Goal: Information Seeking & Learning: Understand process/instructions

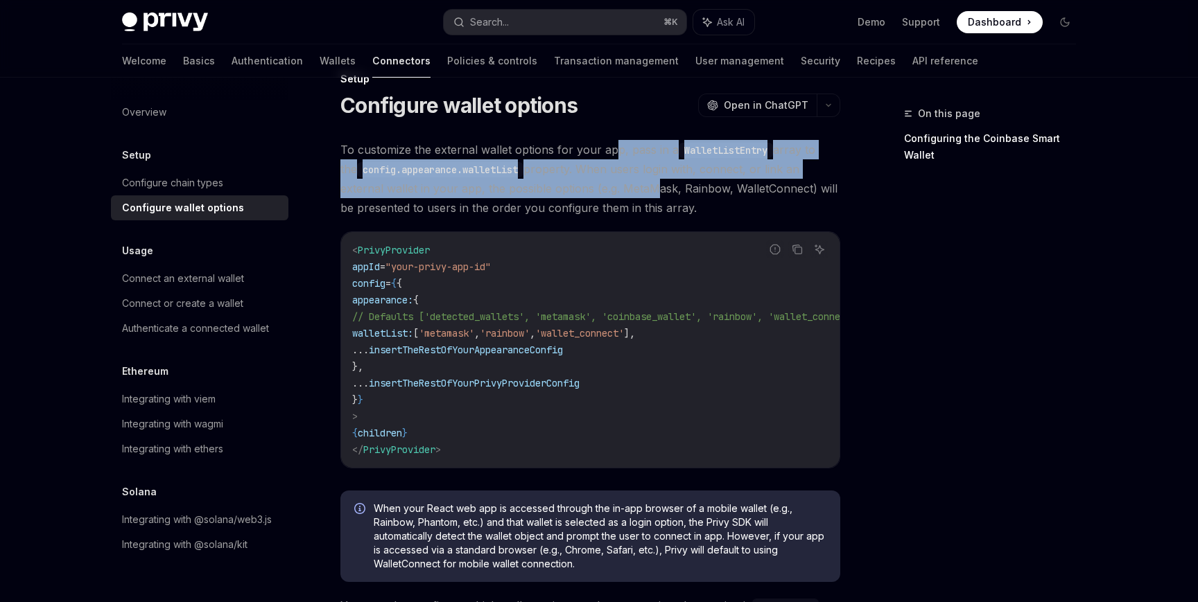
drag, startPoint x: 613, startPoint y: 144, endPoint x: 604, endPoint y: 189, distance: 46.6
click at [604, 189] on span "To customize the external wallet options for your app, pass in a WalletListEntr…" at bounding box center [590, 179] width 500 height 78
drag, startPoint x: 637, startPoint y: 148, endPoint x: 621, endPoint y: 186, distance: 41.3
click at [621, 186] on span "To customize the external wallet options for your app, pass in a WalletListEntr…" at bounding box center [590, 179] width 500 height 78
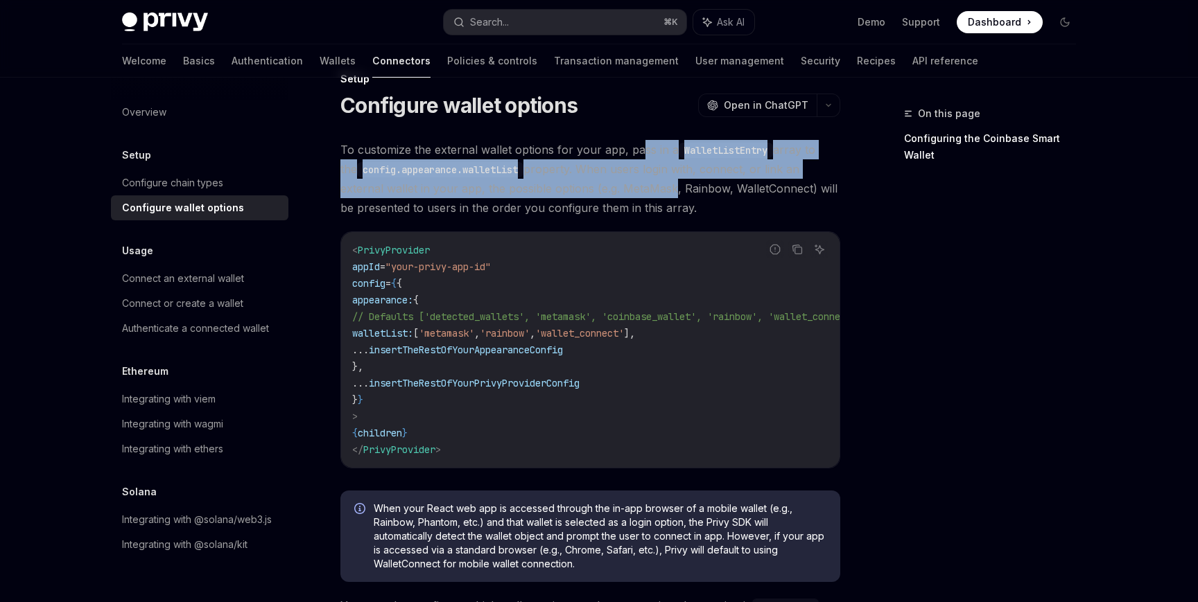
click at [621, 186] on span "To customize the external wallet options for your app, pass in a WalletListEntr…" at bounding box center [590, 179] width 500 height 78
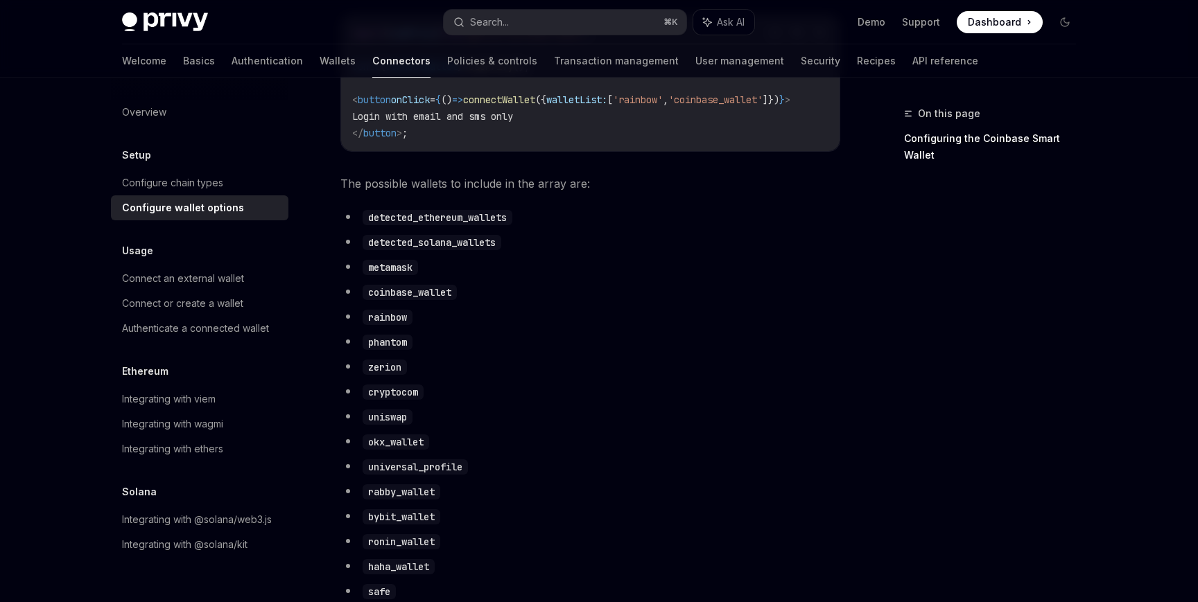
scroll to position [670, 0]
copy code "abby_wallet"
drag, startPoint x: 437, startPoint y: 503, endPoint x: 372, endPoint y: 504, distance: 65.2
click at [372, 498] on code "rabby_wallet" at bounding box center [402, 490] width 78 height 15
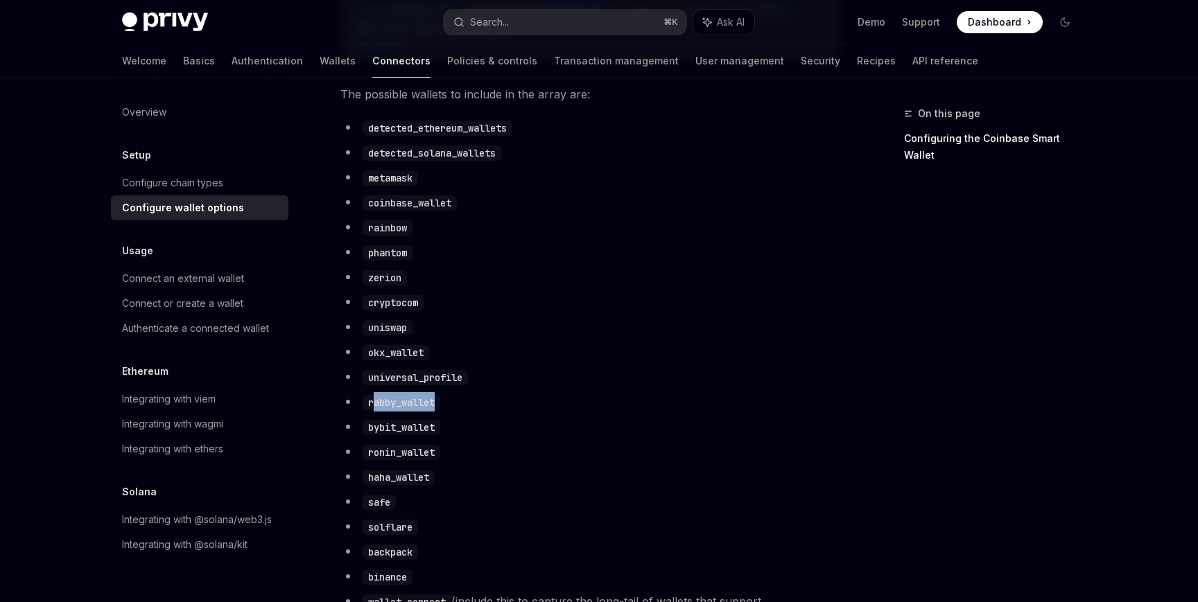
scroll to position [757, 0]
click at [404, 412] on code "rabby_wallet" at bounding box center [402, 404] width 78 height 15
drag, startPoint x: 369, startPoint y: 417, endPoint x: 437, endPoint y: 417, distance: 67.9
click at [437, 412] on code "rabby_wallet" at bounding box center [402, 404] width 78 height 15
copy code "rabby_wallet"
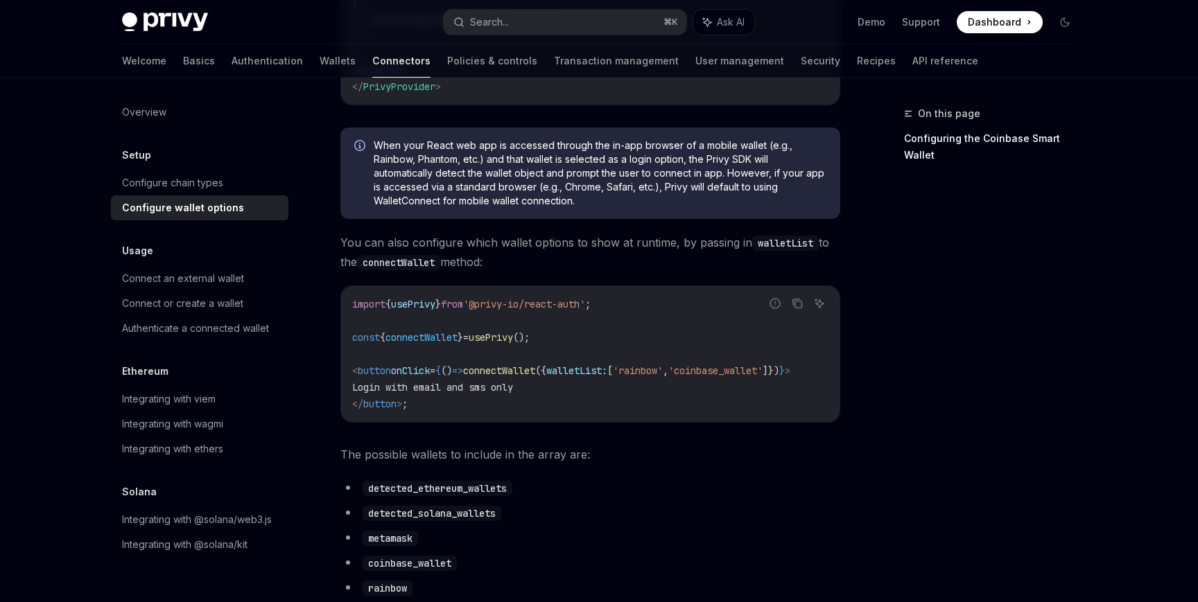
scroll to position [355, 0]
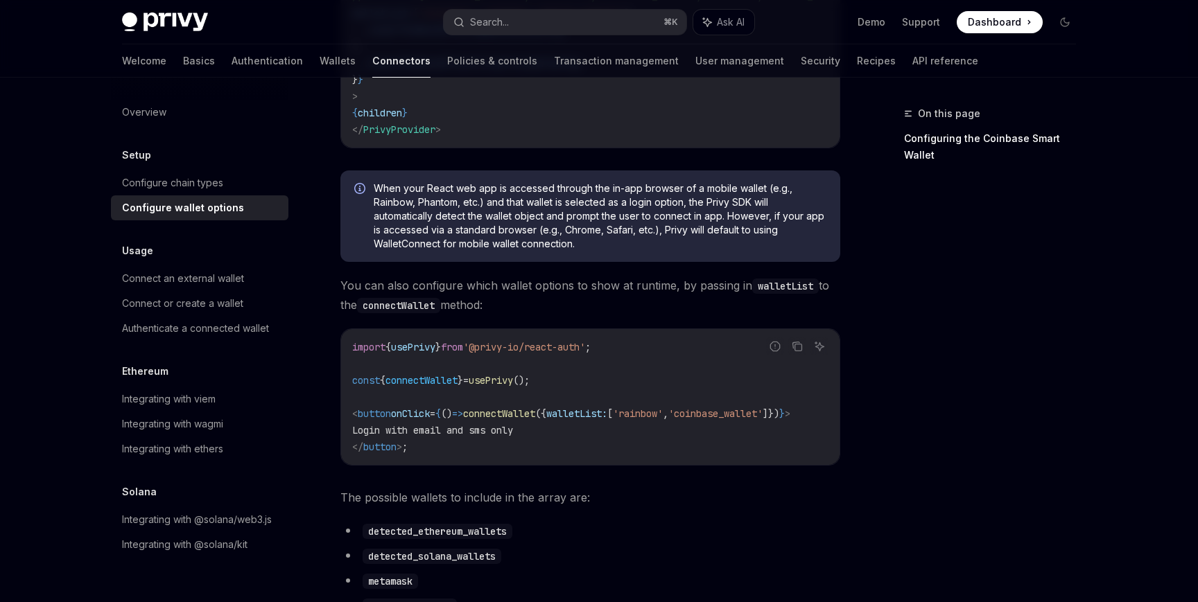
drag, startPoint x: 598, startPoint y: 290, endPoint x: 597, endPoint y: 319, distance: 29.1
click at [597, 315] on span "You can also configure which wallet options to show at runtime, by passing in w…" at bounding box center [590, 295] width 500 height 39
drag, startPoint x: 602, startPoint y: 286, endPoint x: 589, endPoint y: 313, distance: 30.7
click at [589, 313] on span "You can also configure which wallet options to show at runtime, by passing in w…" at bounding box center [590, 295] width 500 height 39
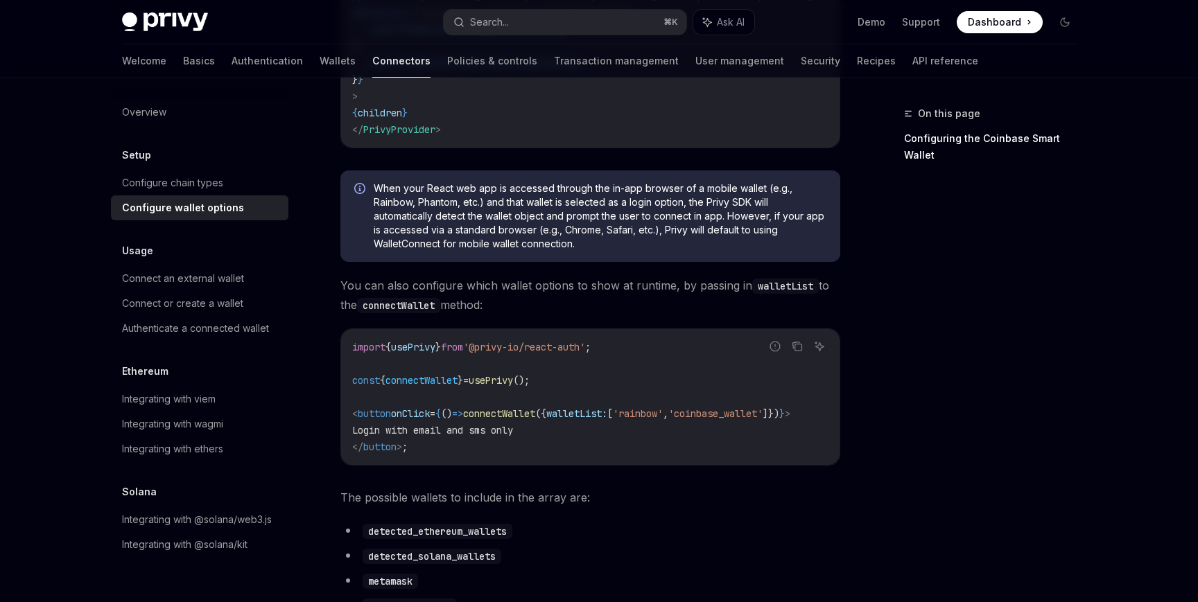
click at [589, 313] on span "You can also configure which wallet options to show at runtime, by passing in w…" at bounding box center [590, 295] width 500 height 39
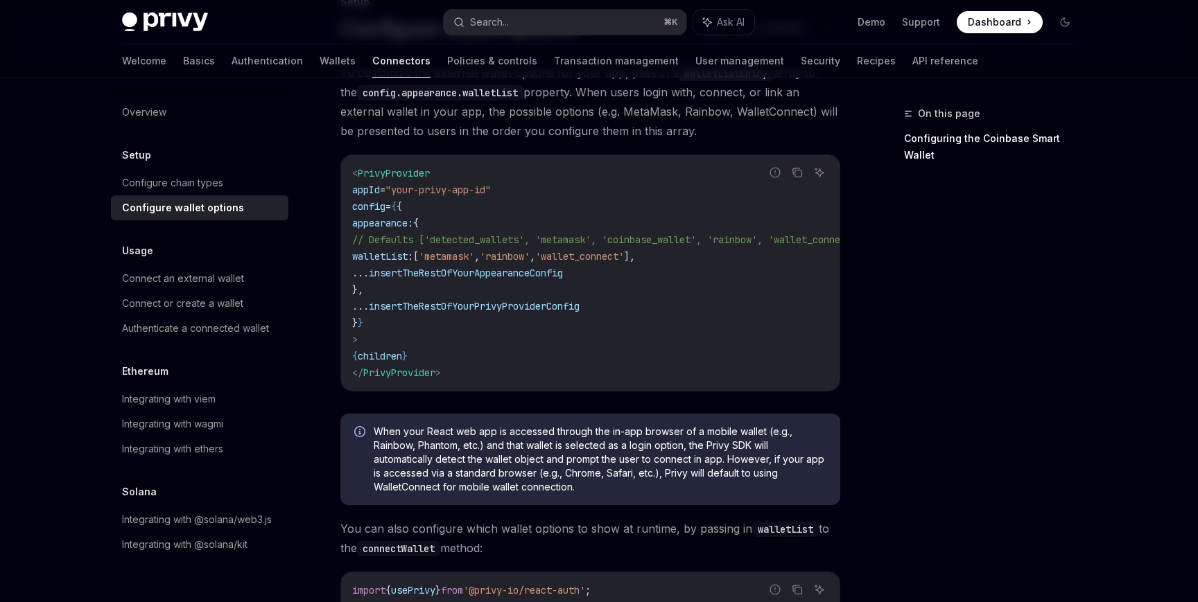
scroll to position [110, 0]
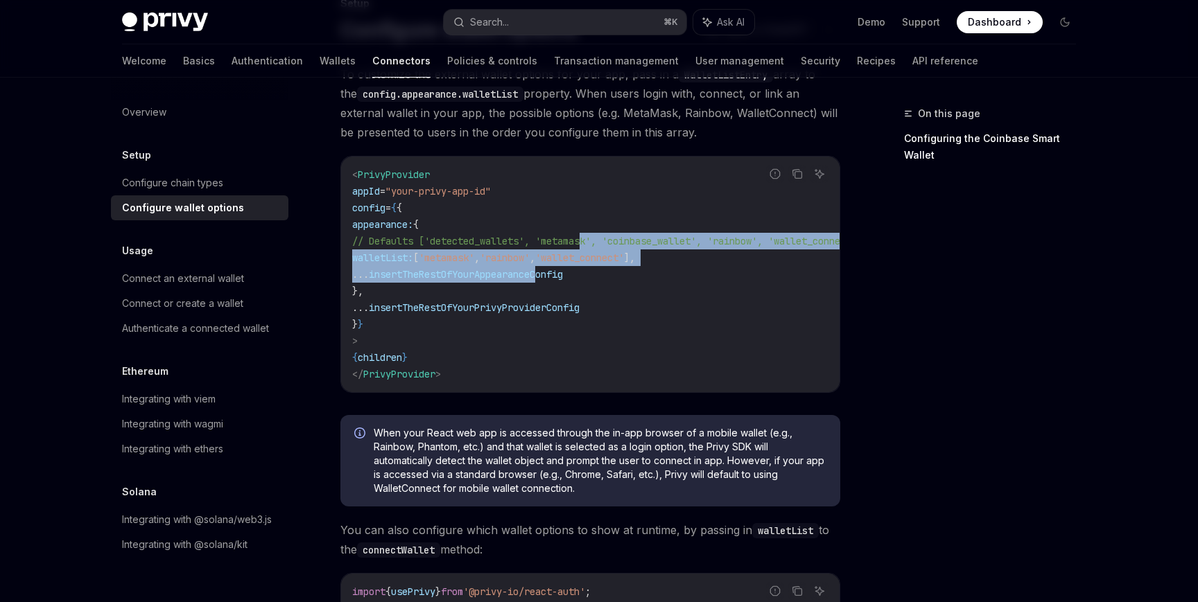
drag, startPoint x: 591, startPoint y: 244, endPoint x: 580, endPoint y: 271, distance: 29.0
click at [580, 271] on code "< PrivyProvider appId = "your-privy-app-id" config = { { appearance: { // Defau…" at bounding box center [624, 274] width 544 height 216
click at [563, 271] on span "insertTheRestOfYourAppearanceConfig" at bounding box center [466, 274] width 194 height 12
drag, startPoint x: 593, startPoint y: 248, endPoint x: 578, endPoint y: 268, distance: 24.7
click at [578, 268] on code "< PrivyProvider appId = "your-privy-app-id" config = { { appearance: { // Defau…" at bounding box center [624, 274] width 544 height 216
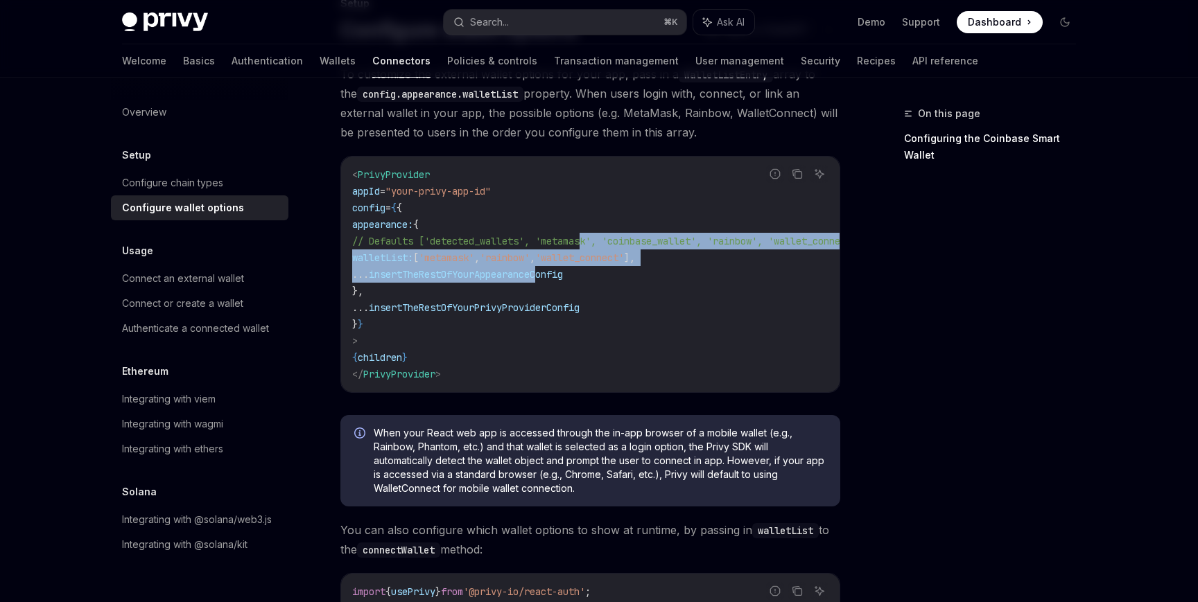
click at [563, 268] on span "insertTheRestOfYourAppearanceConfig" at bounding box center [466, 274] width 194 height 12
drag, startPoint x: 597, startPoint y: 236, endPoint x: 564, endPoint y: 277, distance: 52.3
click at [564, 277] on code "< PrivyProvider appId = "your-privy-app-id" config = { { appearance: { // Defau…" at bounding box center [624, 274] width 544 height 216
click at [563, 277] on span "insertTheRestOfYourAppearanceConfig" at bounding box center [466, 274] width 194 height 12
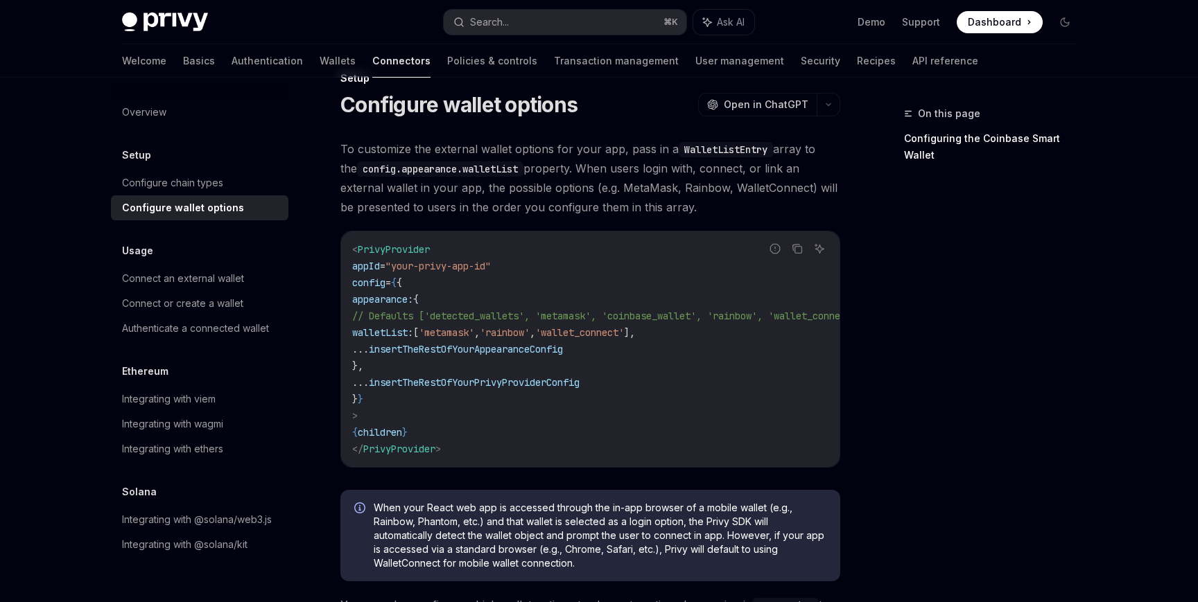
scroll to position [33, 0]
drag, startPoint x: 766, startPoint y: 150, endPoint x: 670, endPoint y: 150, distance: 95.7
click at [670, 150] on span "To customize the external wallet options for your app, pass in a WalletListEntr…" at bounding box center [590, 180] width 500 height 78
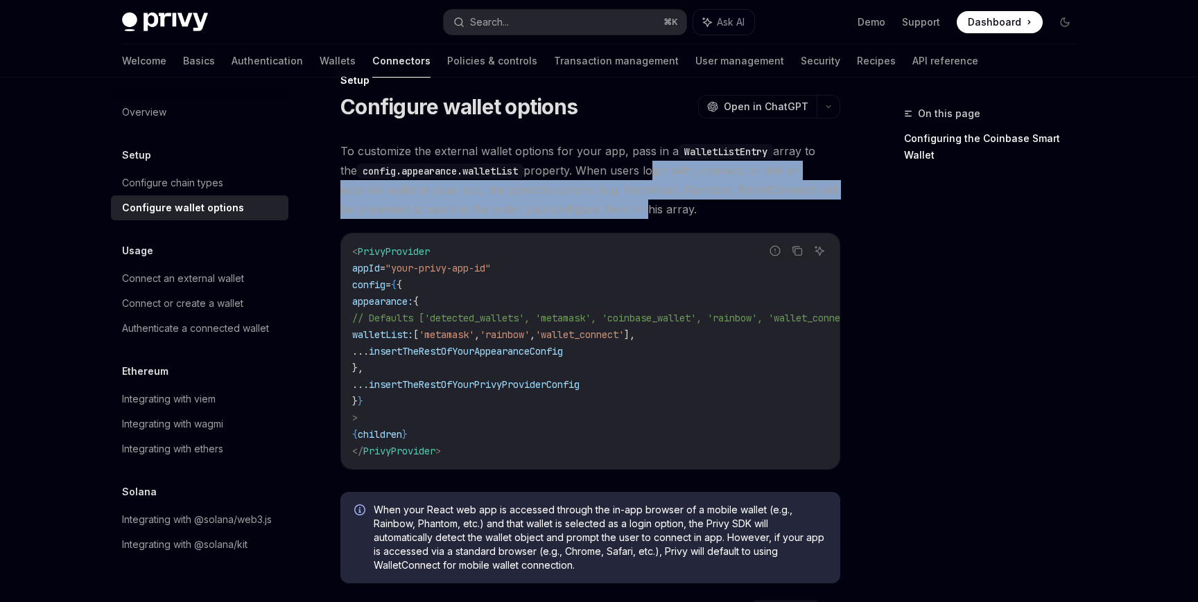
drag, startPoint x: 636, startPoint y: 171, endPoint x: 624, endPoint y: 201, distance: 32.7
click at [624, 201] on span "To customize the external wallet options for your app, pass in a WalletListEntr…" at bounding box center [590, 180] width 500 height 78
drag, startPoint x: 652, startPoint y: 167, endPoint x: 617, endPoint y: 214, distance: 58.9
click at [617, 214] on span "To customize the external wallet options for your app, pass in a WalletListEntr…" at bounding box center [590, 180] width 500 height 78
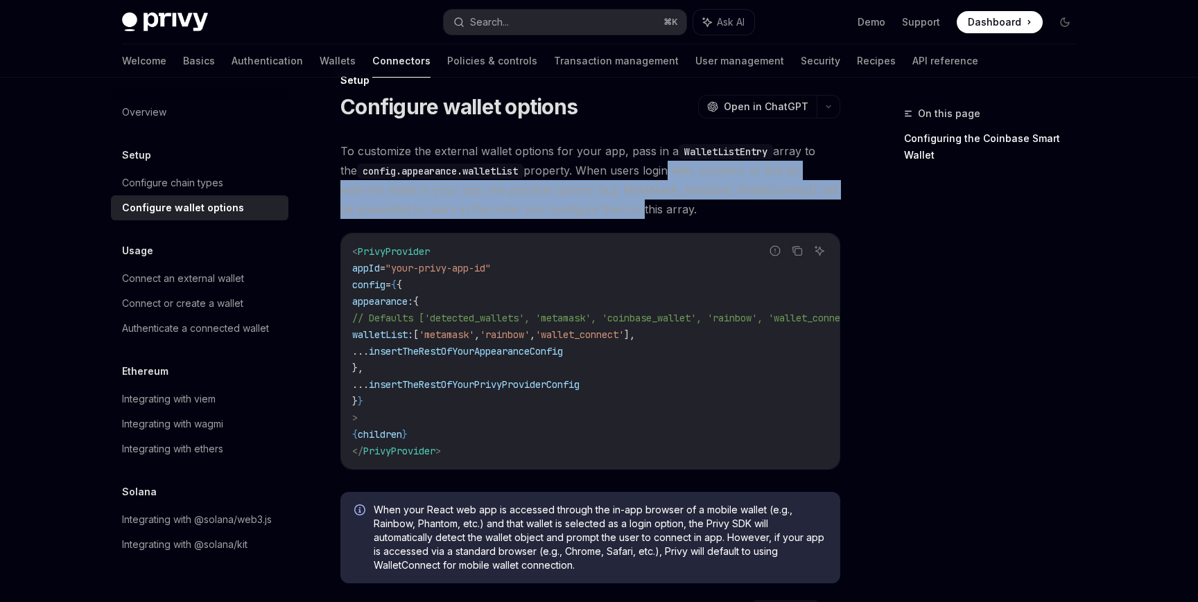
click at [617, 214] on span "To customize the external wallet options for your app, pass in a WalletListEntr…" at bounding box center [590, 180] width 500 height 78
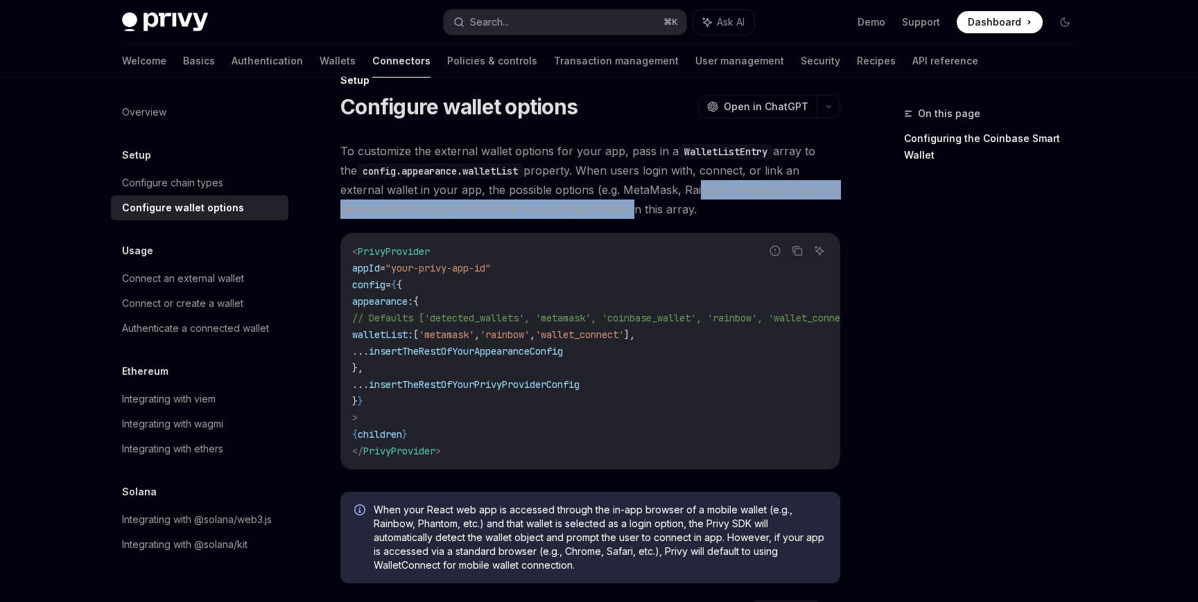
drag, startPoint x: 646, startPoint y: 180, endPoint x: 611, endPoint y: 206, distance: 43.1
click at [611, 206] on span "To customize the external wallet options for your app, pass in a WalletListEntr…" at bounding box center [590, 180] width 500 height 78
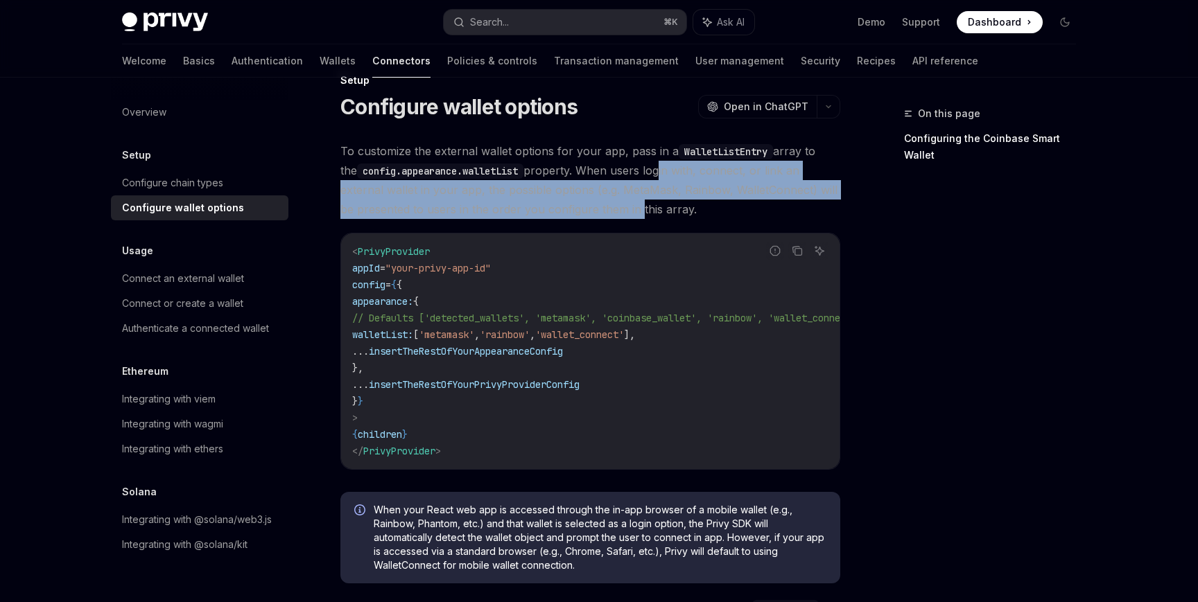
drag, startPoint x: 641, startPoint y: 170, endPoint x: 618, endPoint y: 200, distance: 38.0
click at [618, 200] on span "To customize the external wallet options for your app, pass in a WalletListEntr…" at bounding box center [590, 180] width 500 height 78
drag, startPoint x: 637, startPoint y: 164, endPoint x: 596, endPoint y: 220, distance: 69.3
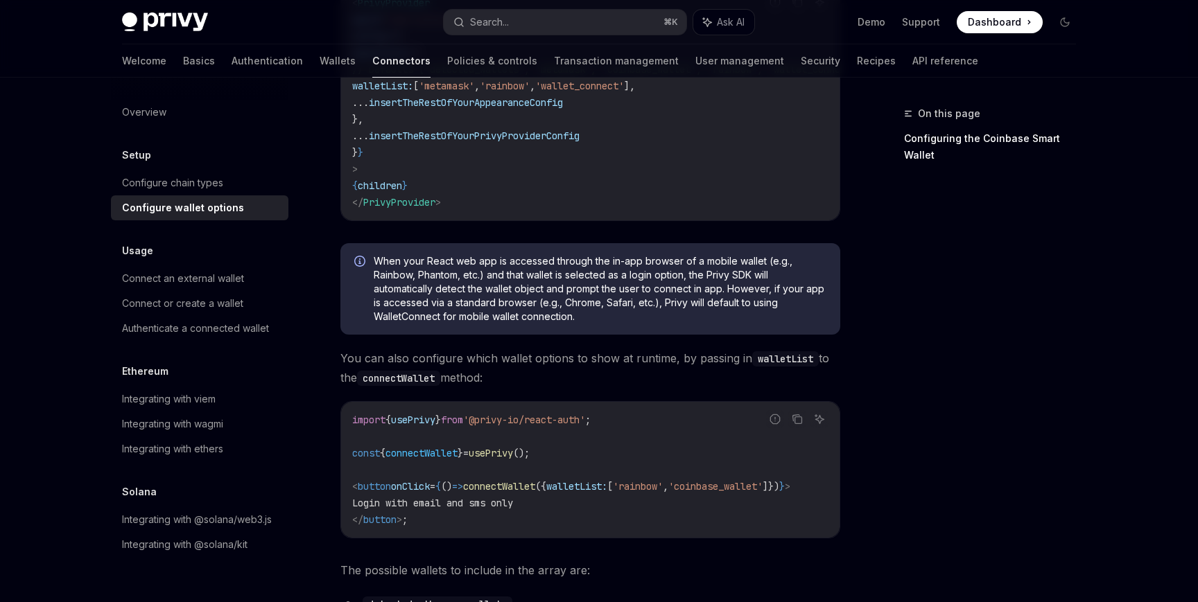
scroll to position [368, 0]
